Goal: Task Accomplishment & Management: Complete application form

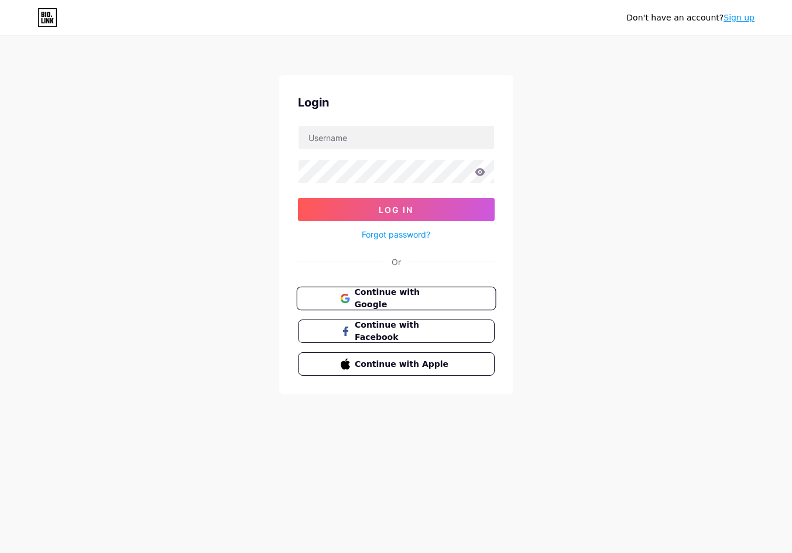
click at [453, 295] on button "Continue with Google" at bounding box center [396, 299] width 200 height 24
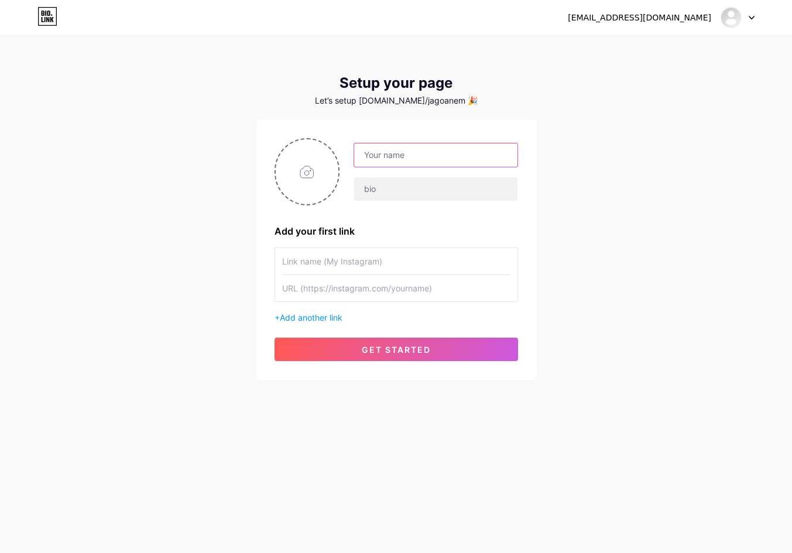
click at [414, 156] on input "text" at bounding box center [435, 154] width 163 height 23
type input "Naga5000Login"
click at [419, 256] on input "text" at bounding box center [396, 261] width 228 height 26
type input "Naga5000"
click at [396, 292] on input "text" at bounding box center [396, 288] width 228 height 26
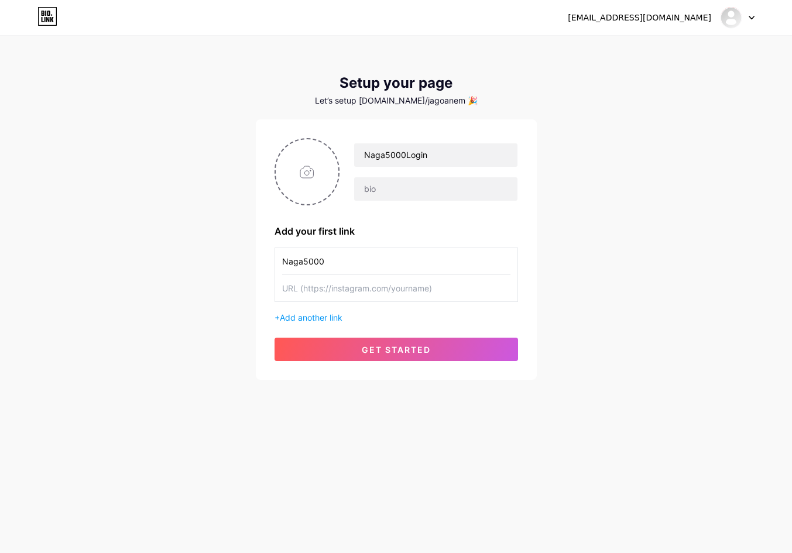
paste input "https://domeinamen.com/"
type input "https://domeinamen.com/"
click at [330, 314] on span "Add another link" at bounding box center [311, 318] width 63 height 10
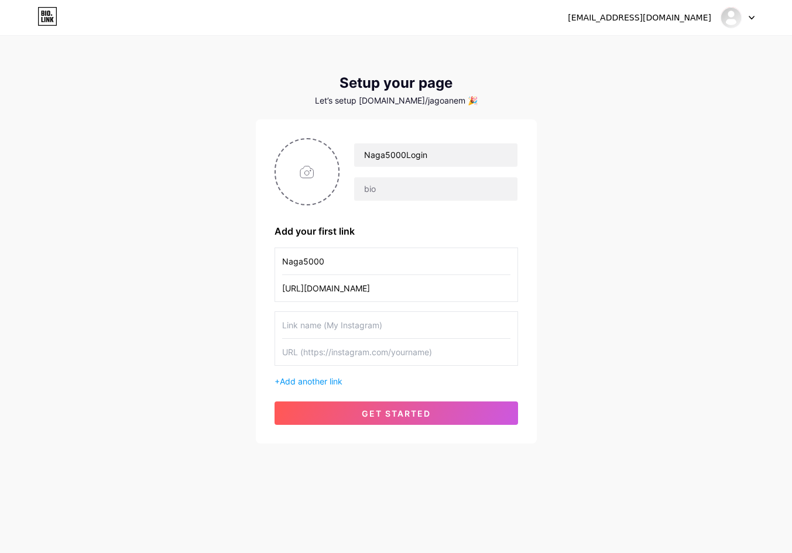
click at [396, 354] on input "text" at bounding box center [396, 352] width 228 height 26
paste input "https://mytustin.com/"
type input "https://mytustin.com/"
click at [394, 323] on input "text" at bounding box center [396, 325] width 228 height 26
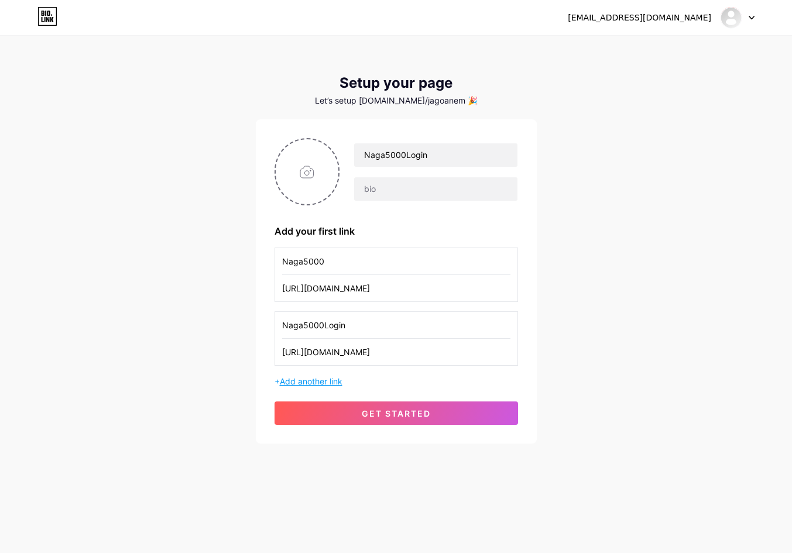
type input "Naga5000Login"
click at [335, 383] on span "Add another link" at bounding box center [311, 382] width 63 height 10
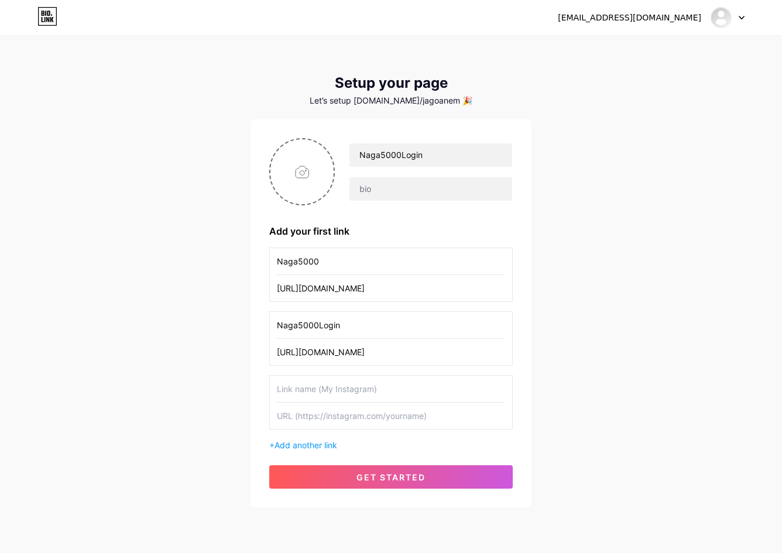
click at [368, 390] on input "text" at bounding box center [391, 389] width 228 height 26
click at [356, 419] on input "text" at bounding box center [391, 416] width 228 height 26
paste input "https://rmacc.info/"
type input "https://rmacc.info/"
click at [362, 393] on input "text" at bounding box center [391, 389] width 228 height 26
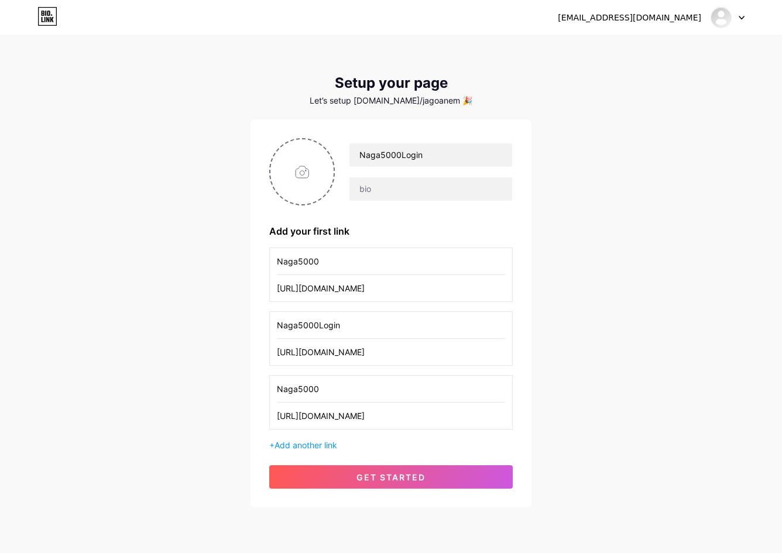
type input "Naga5000"
click at [316, 323] on input "Naga5000Login" at bounding box center [391, 325] width 228 height 26
click at [313, 327] on input "Naga5000Login" at bounding box center [391, 325] width 228 height 26
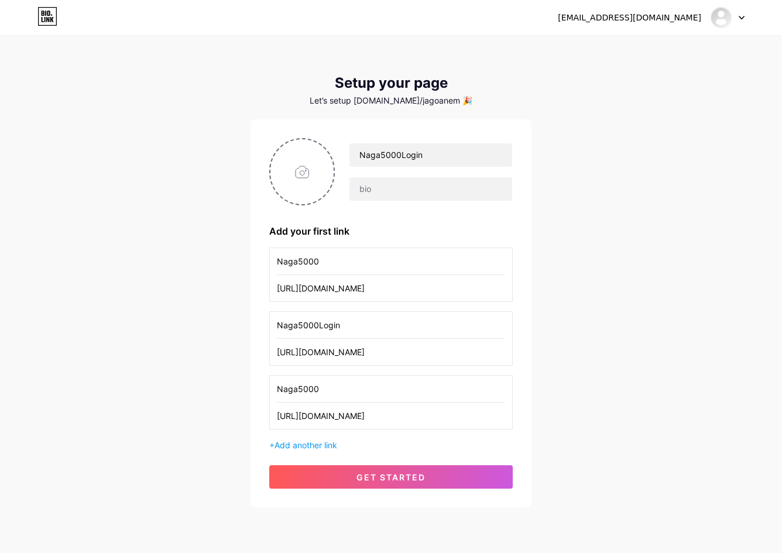
click at [316, 323] on input "Naga5000Login" at bounding box center [391, 325] width 228 height 26
click at [381, 322] on input "Naga5000Login" at bounding box center [391, 325] width 228 height 26
click at [361, 325] on input "Naga5000Login" at bounding box center [391, 325] width 228 height 26
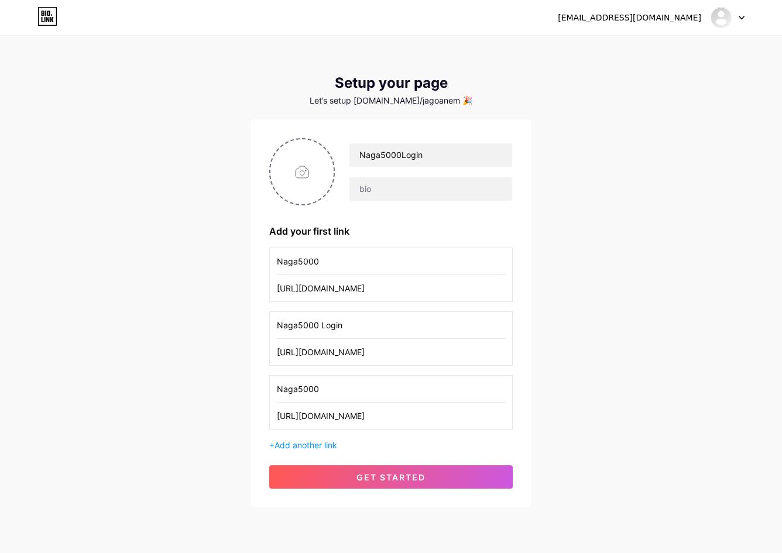
type input "Naga5000 Login"
click at [320, 394] on input "Naga5000" at bounding box center [391, 389] width 228 height 26
type input "Naga5000 Online Shop"
click at [292, 446] on span "Add another link" at bounding box center [306, 445] width 63 height 10
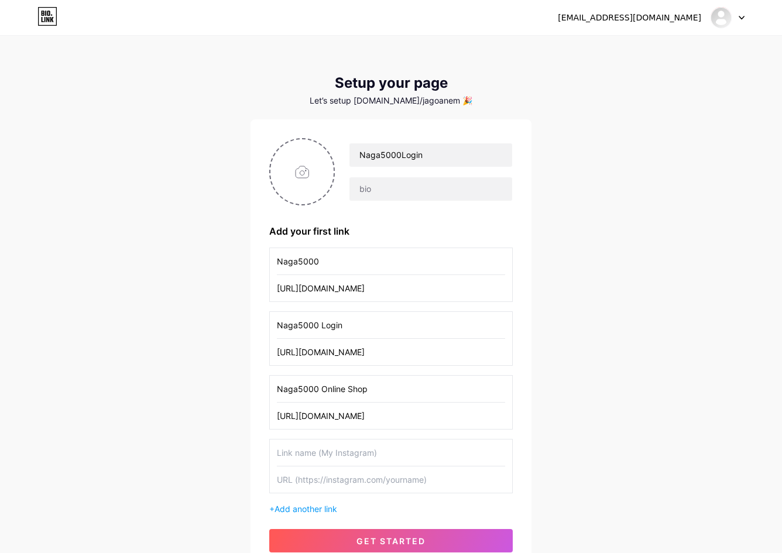
click at [386, 475] on input "text" at bounding box center [391, 480] width 228 height 26
paste input "https://janyshop.com/"
type input "https://janyshop.com/"
click at [392, 452] on input "text" at bounding box center [391, 453] width 228 height 26
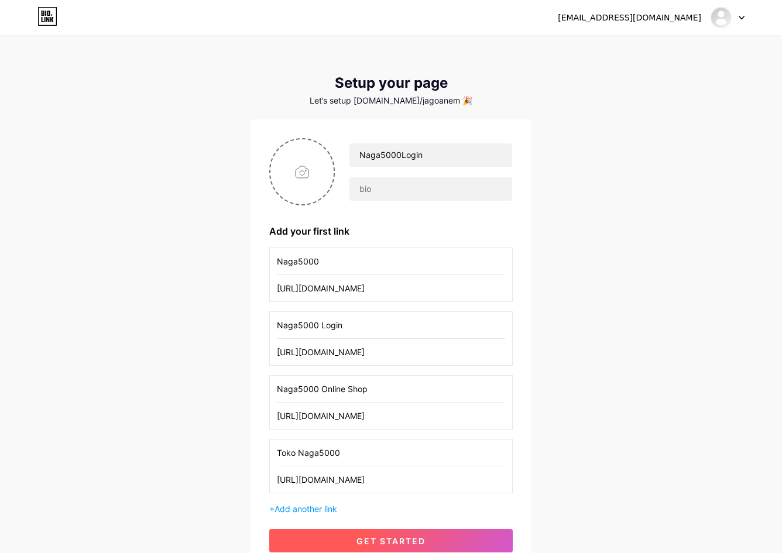
type input "Toko Naga5000"
click at [419, 538] on span "get started" at bounding box center [391, 541] width 69 height 10
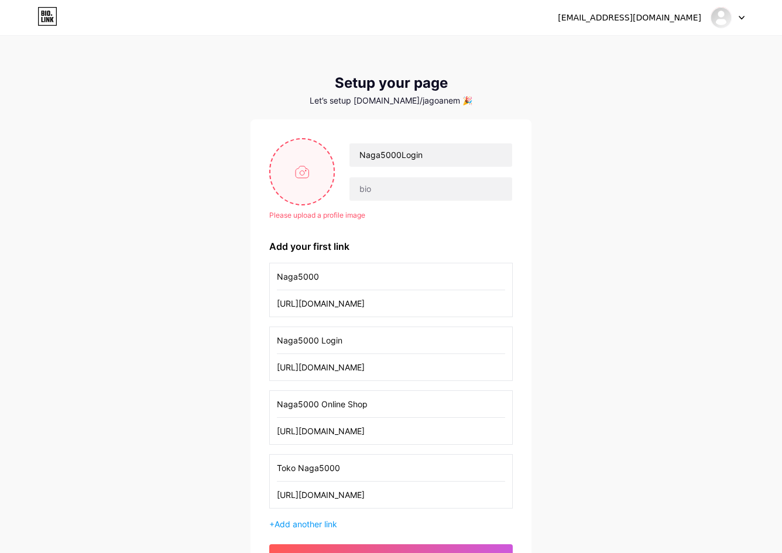
click at [307, 194] on input "file" at bounding box center [302, 171] width 63 height 65
type input "C:\fakepath\p_photonews_foto-cantik-menawan-cewek-ini-ternyata--576164.jpg"
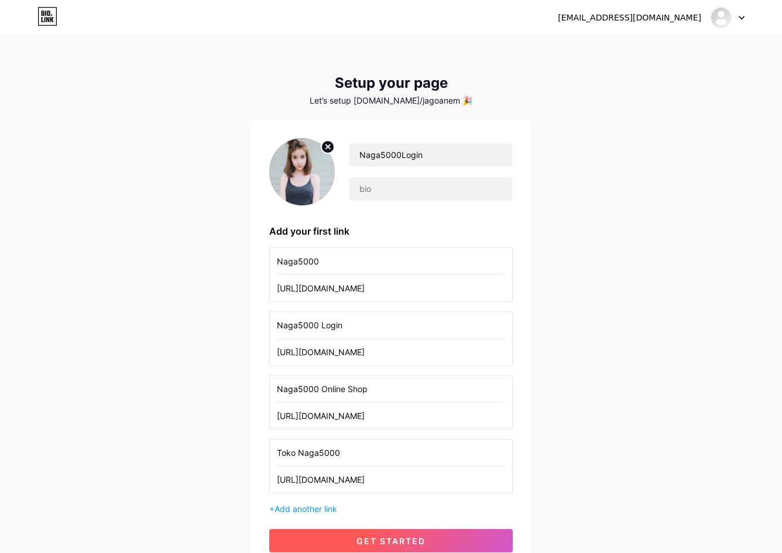
click at [447, 536] on button "get started" at bounding box center [391, 540] width 244 height 23
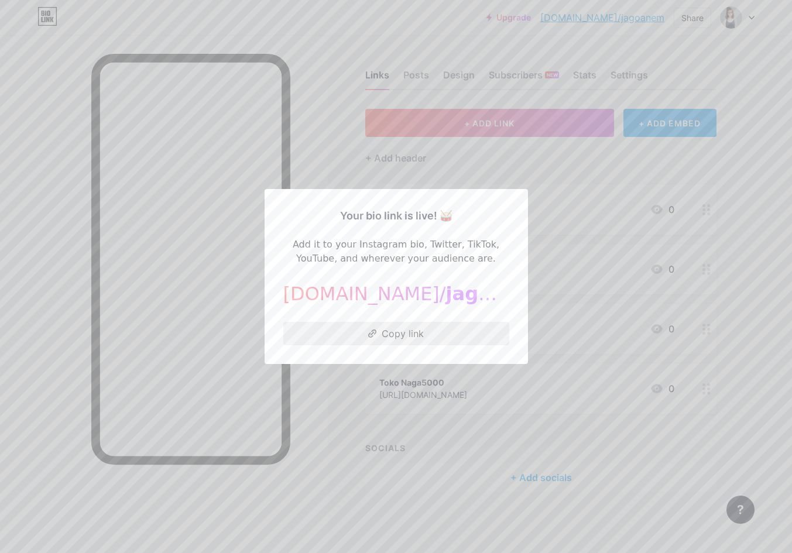
click at [416, 341] on button "Copy link" at bounding box center [396, 333] width 226 height 23
